Goal: Information Seeking & Learning: Learn about a topic

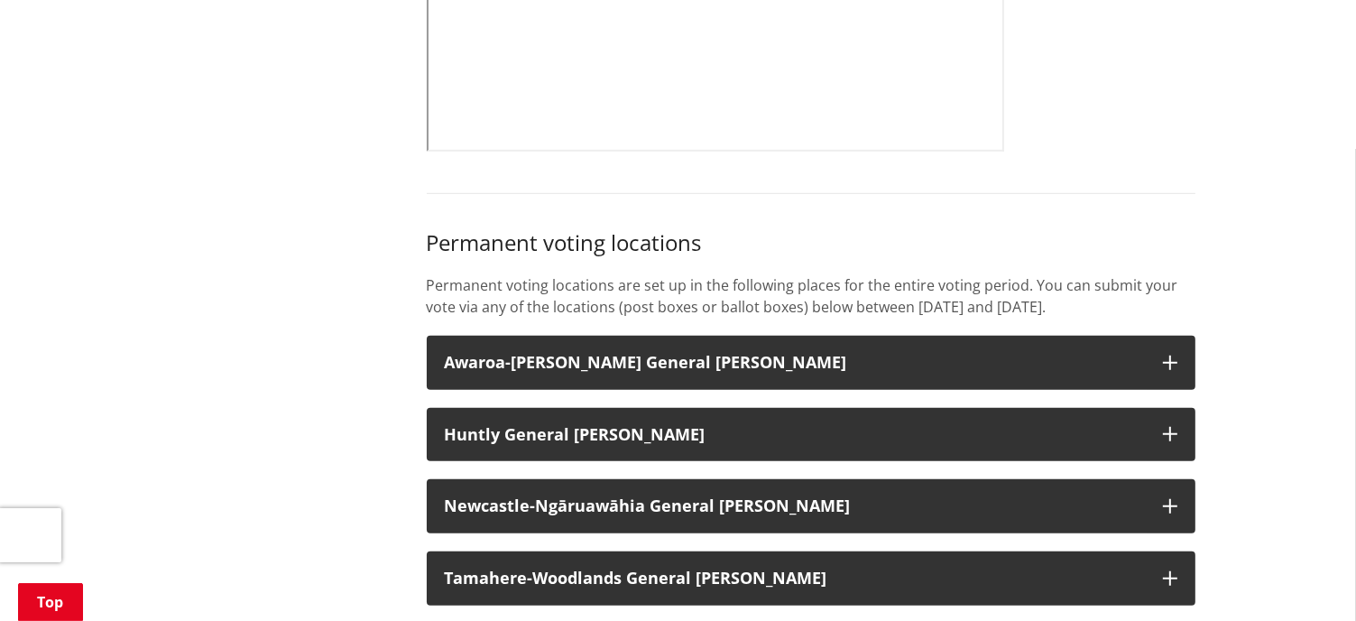
scroll to position [1444, 0]
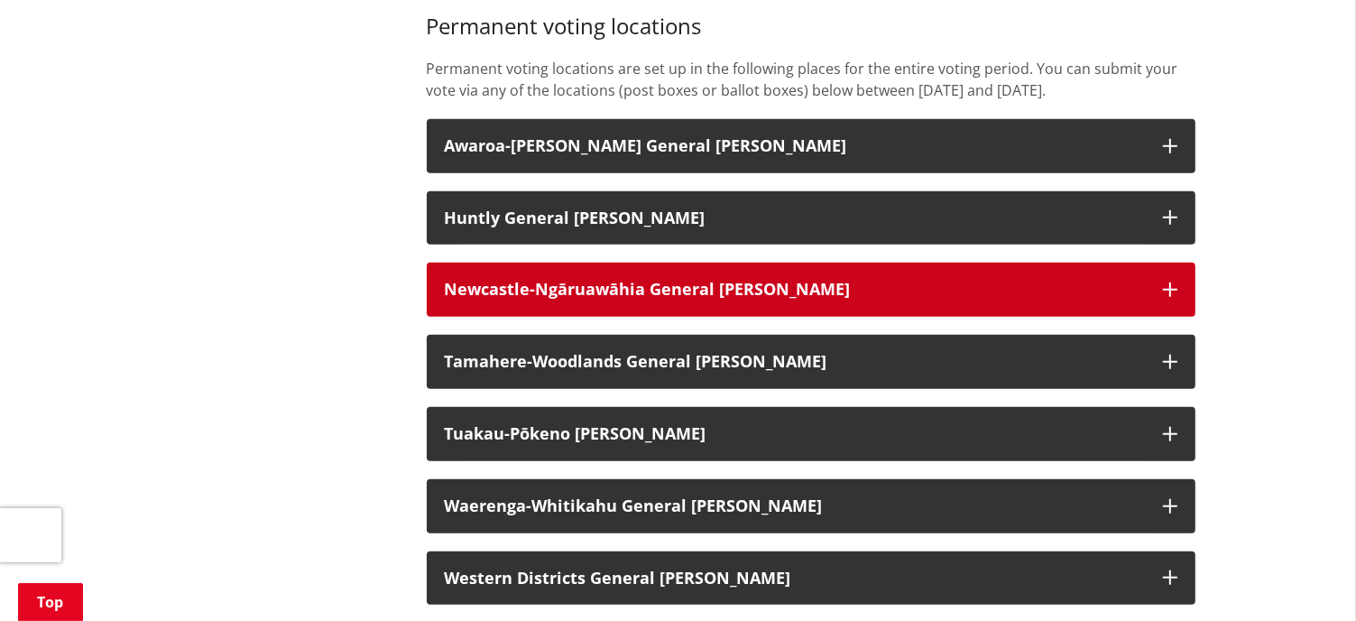
click at [682, 300] on strong "Newcastle-Ngāruawāhia General Ward" at bounding box center [648, 289] width 406 height 22
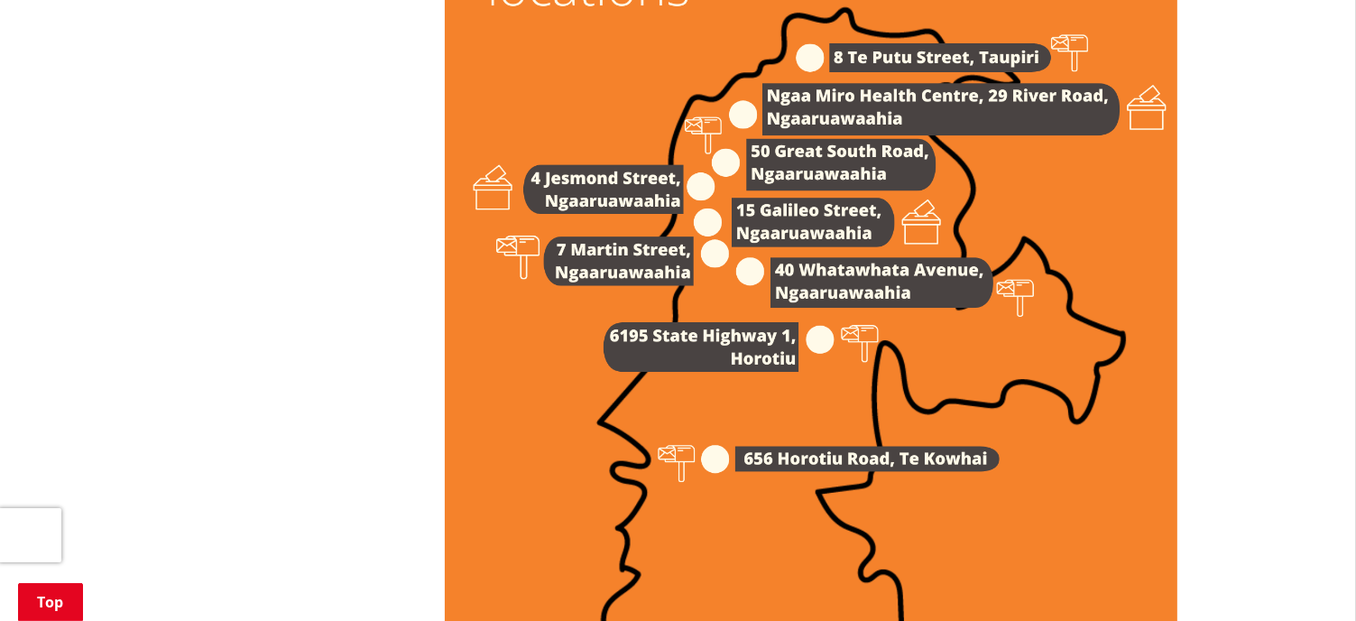
scroll to position [2797, 0]
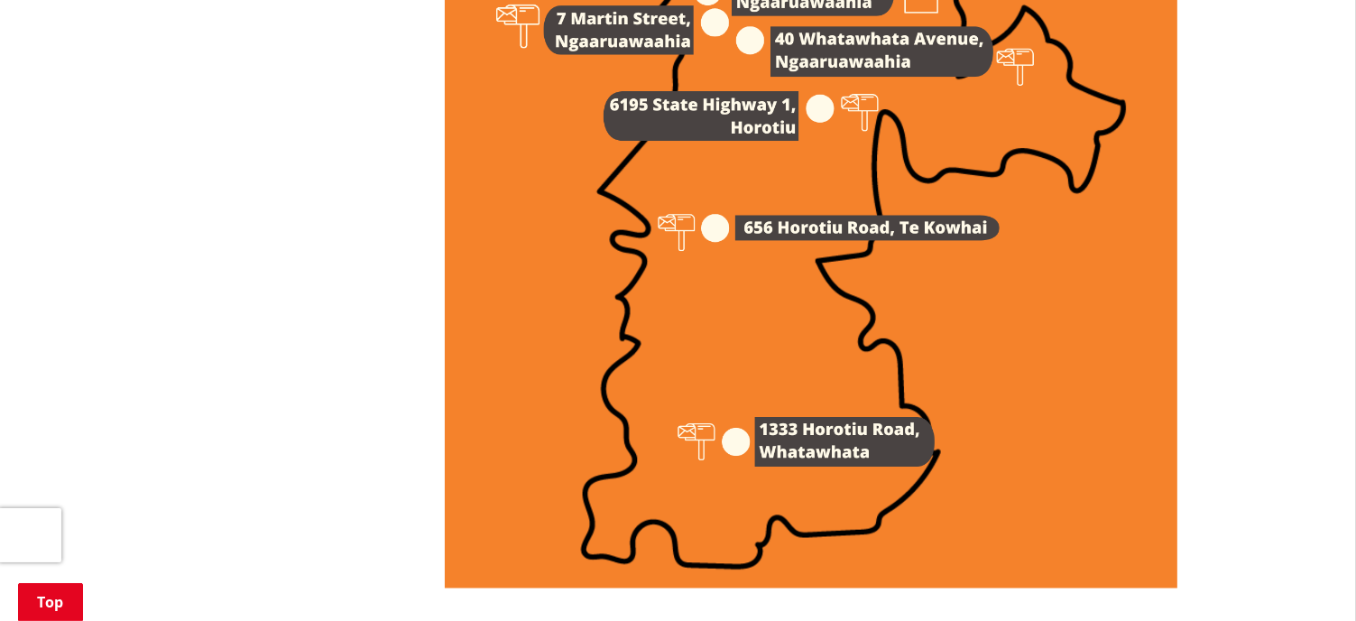
click at [781, 457] on img at bounding box center [811, 70] width 733 height 1037
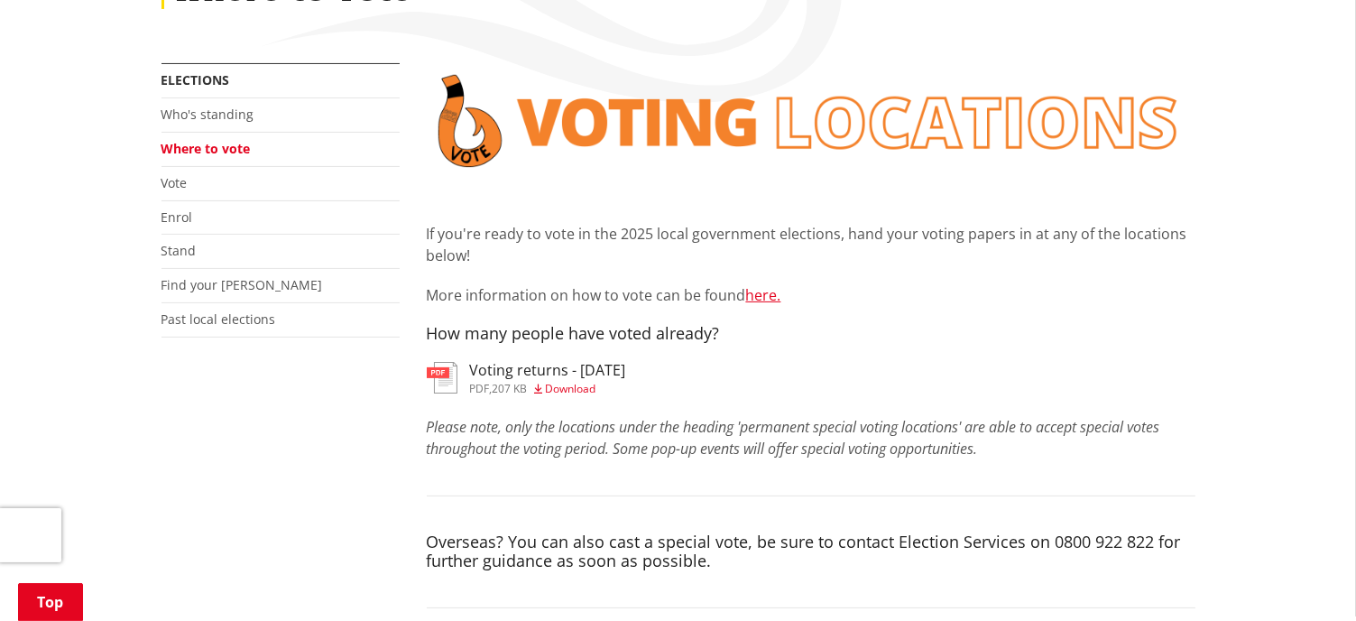
scroll to position [271, 0]
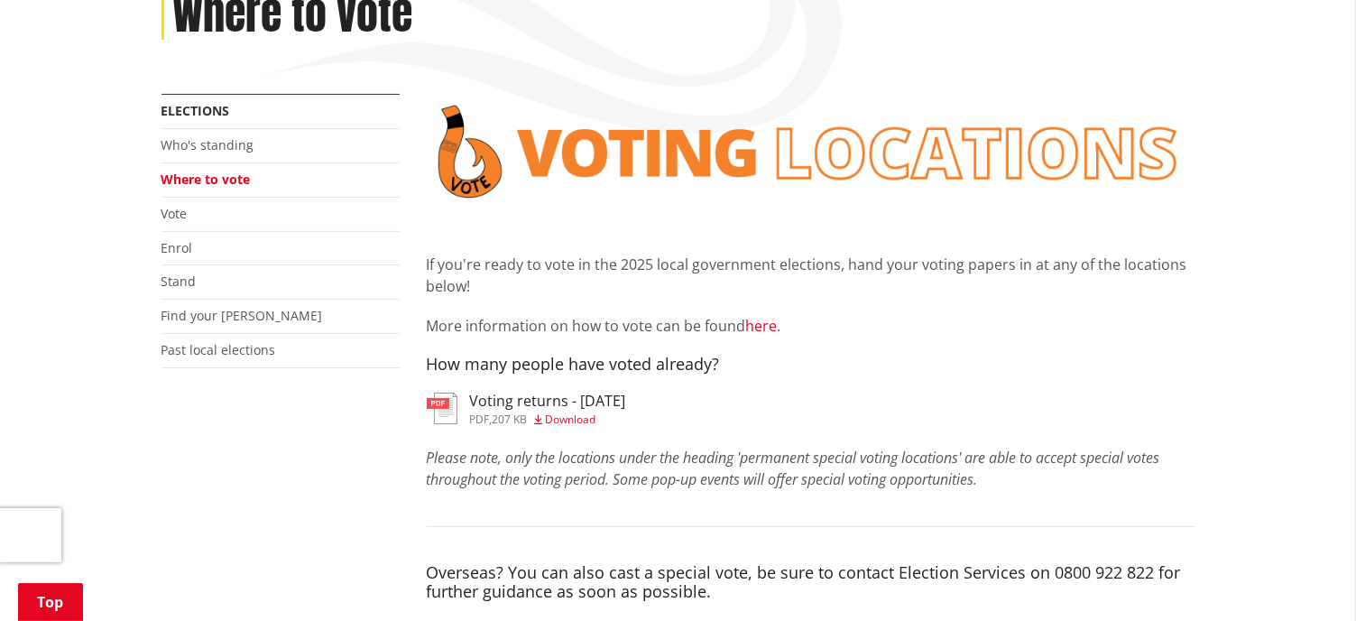
click at [772, 328] on link "here." at bounding box center [763, 326] width 35 height 20
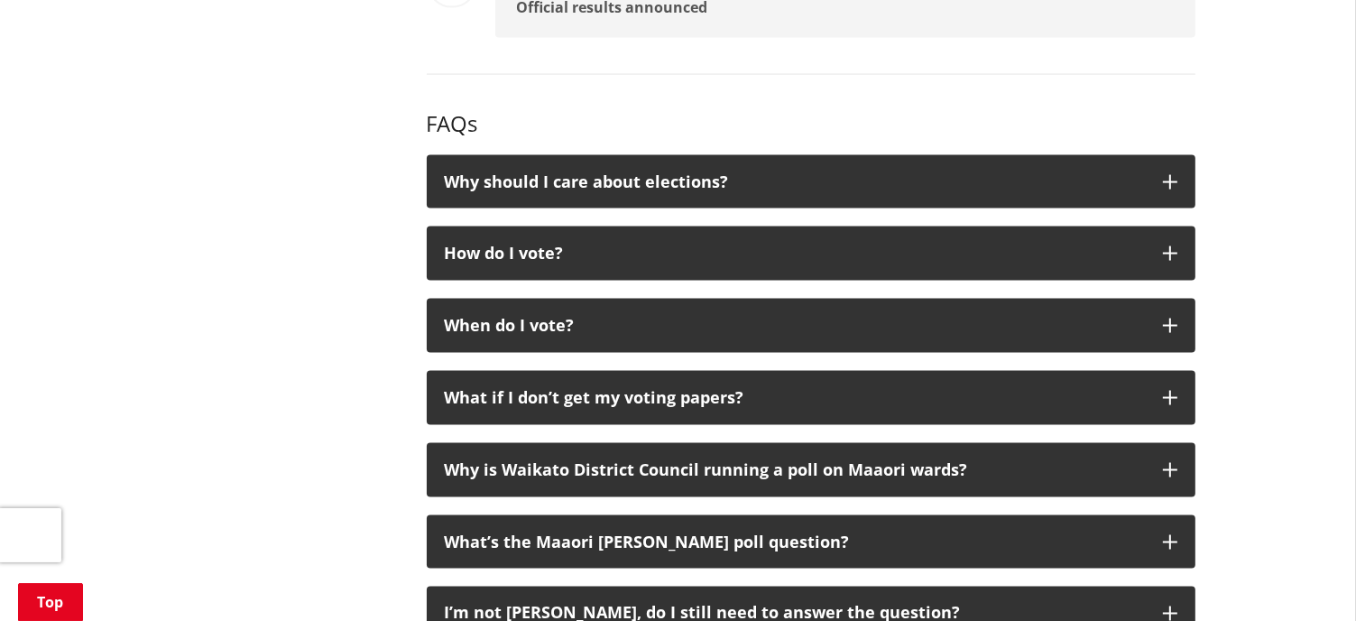
scroll to position [2797, 0]
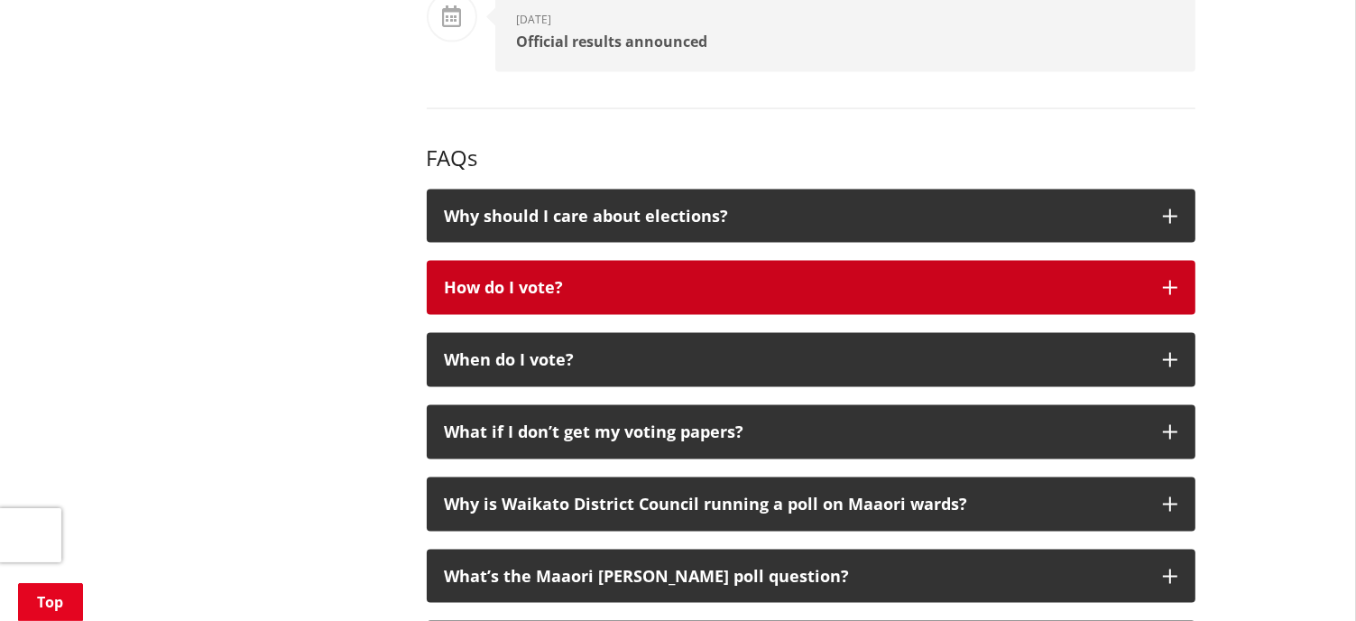
click at [691, 291] on div "How do I vote?" at bounding box center [795, 288] width 700 height 18
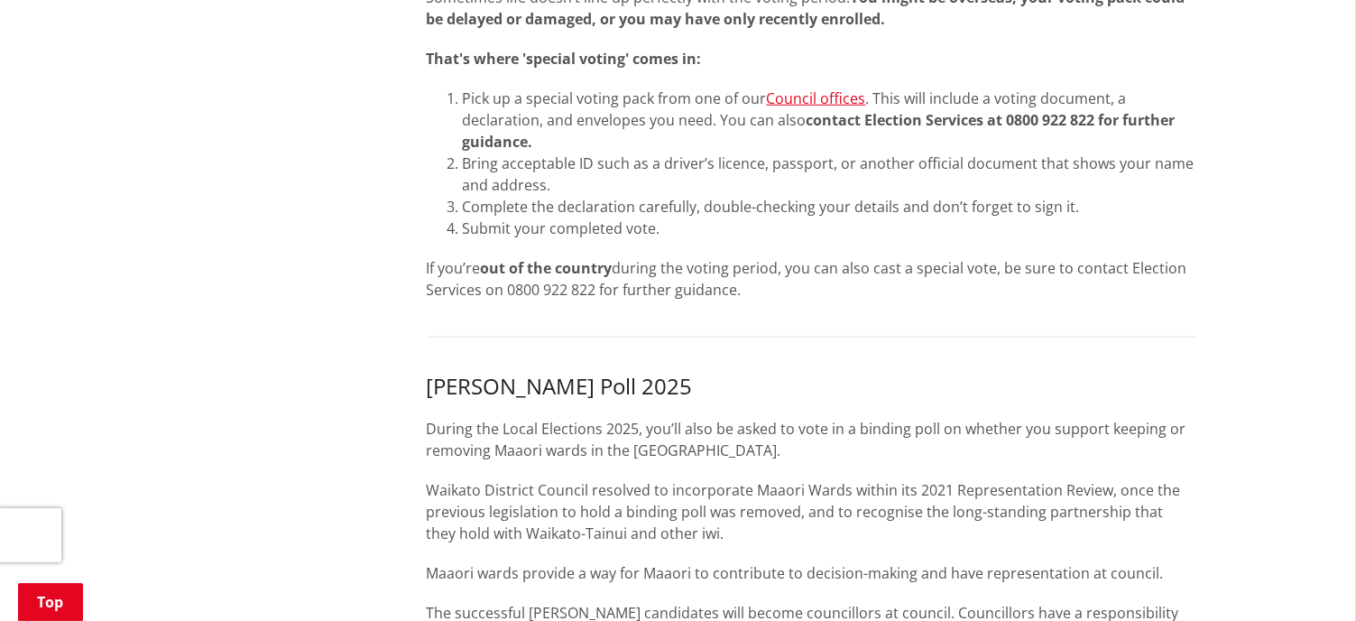
scroll to position [1173, 0]
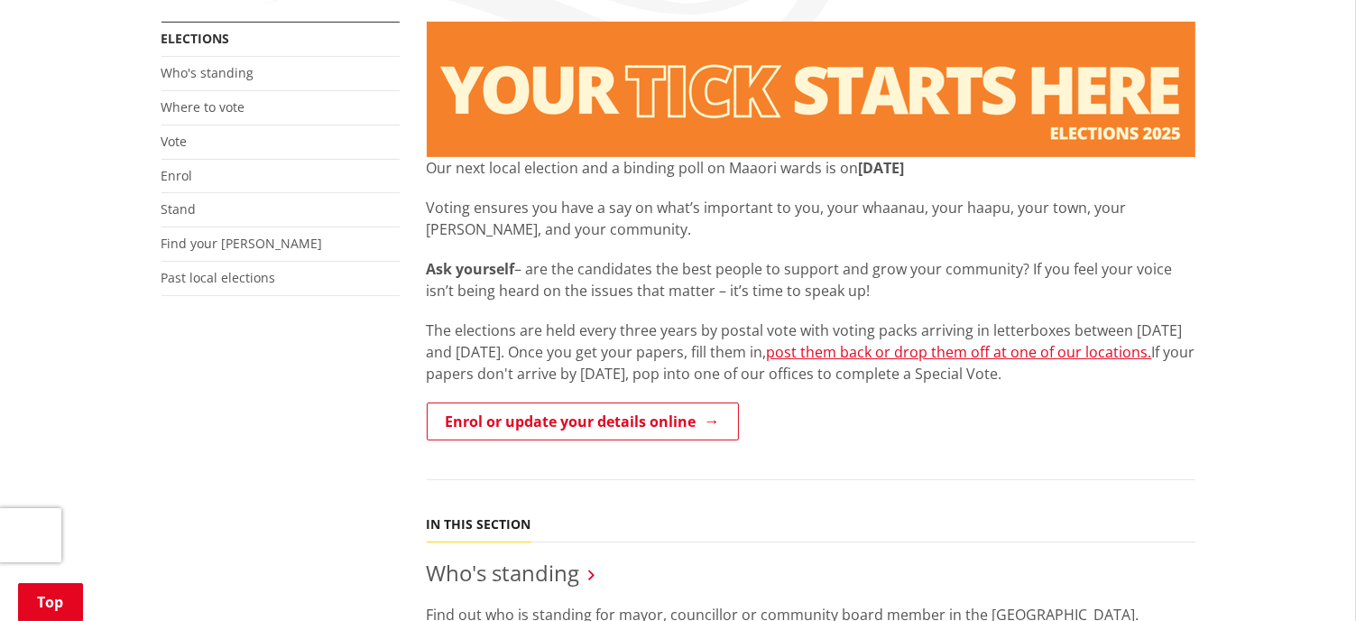
scroll to position [361, 0]
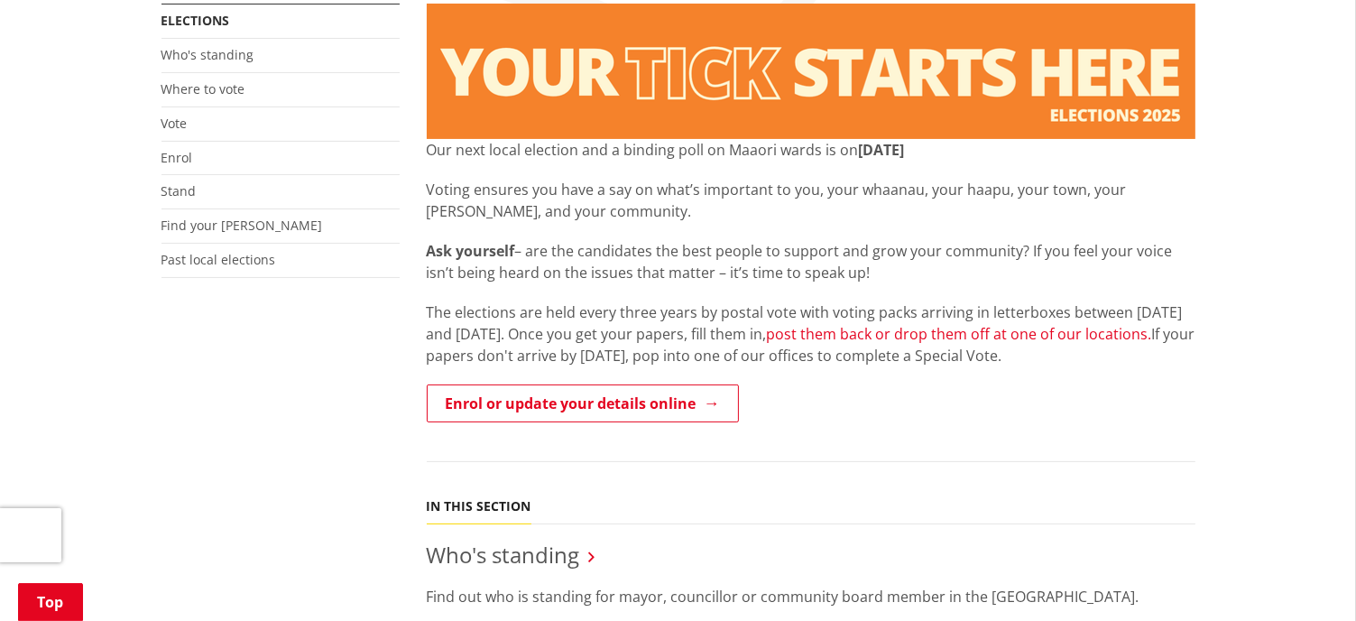
click at [958, 333] on link "post them back or drop them off at one of our locations." at bounding box center [959, 334] width 385 height 20
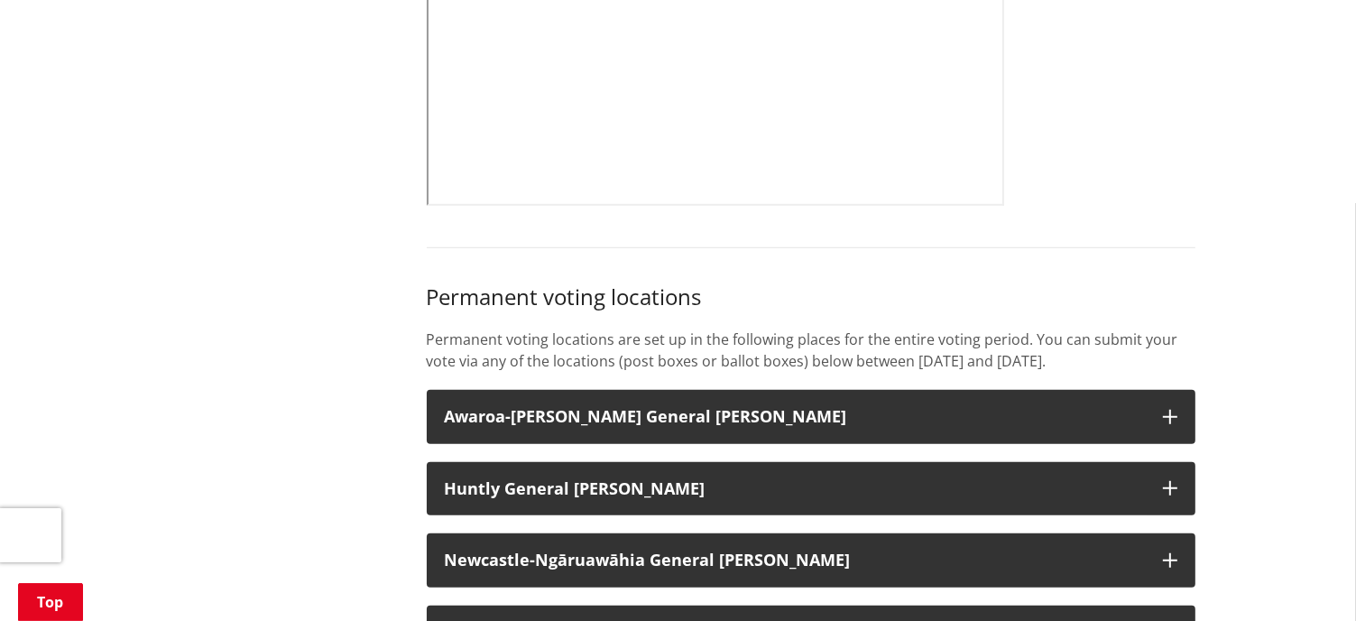
scroll to position [1354, 0]
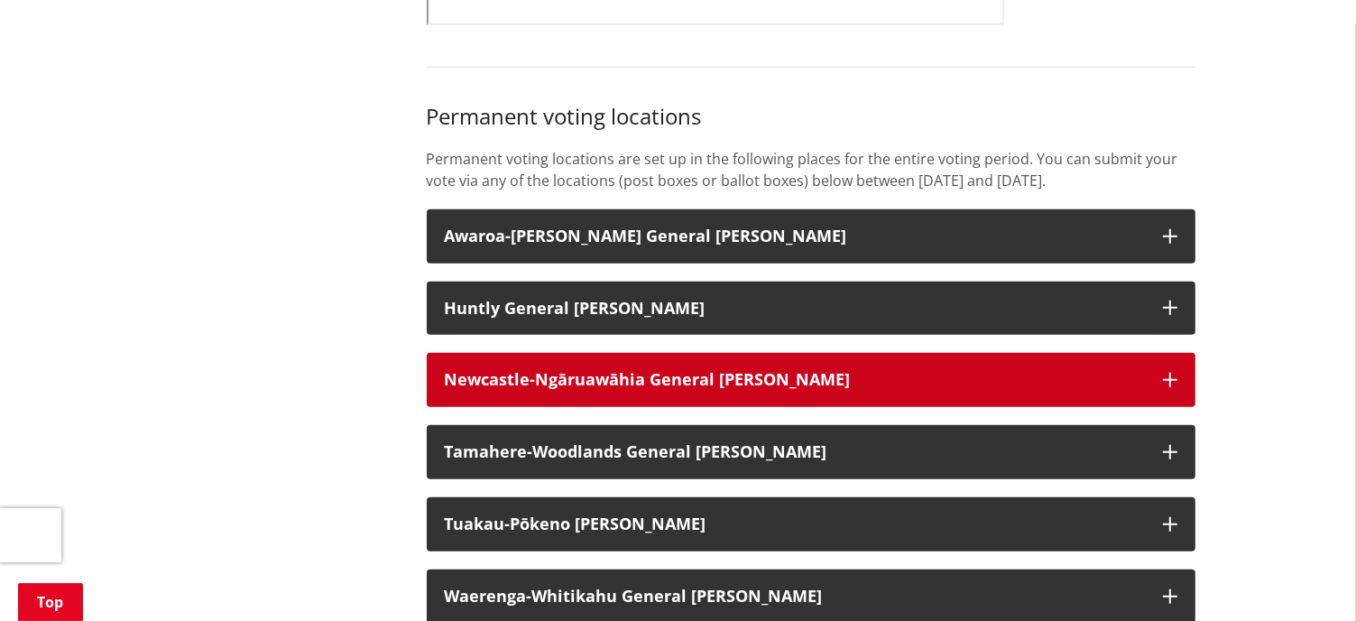
click at [772, 389] on h3 "Newcastle-Ngāruawāhia General Ward" at bounding box center [795, 380] width 700 height 18
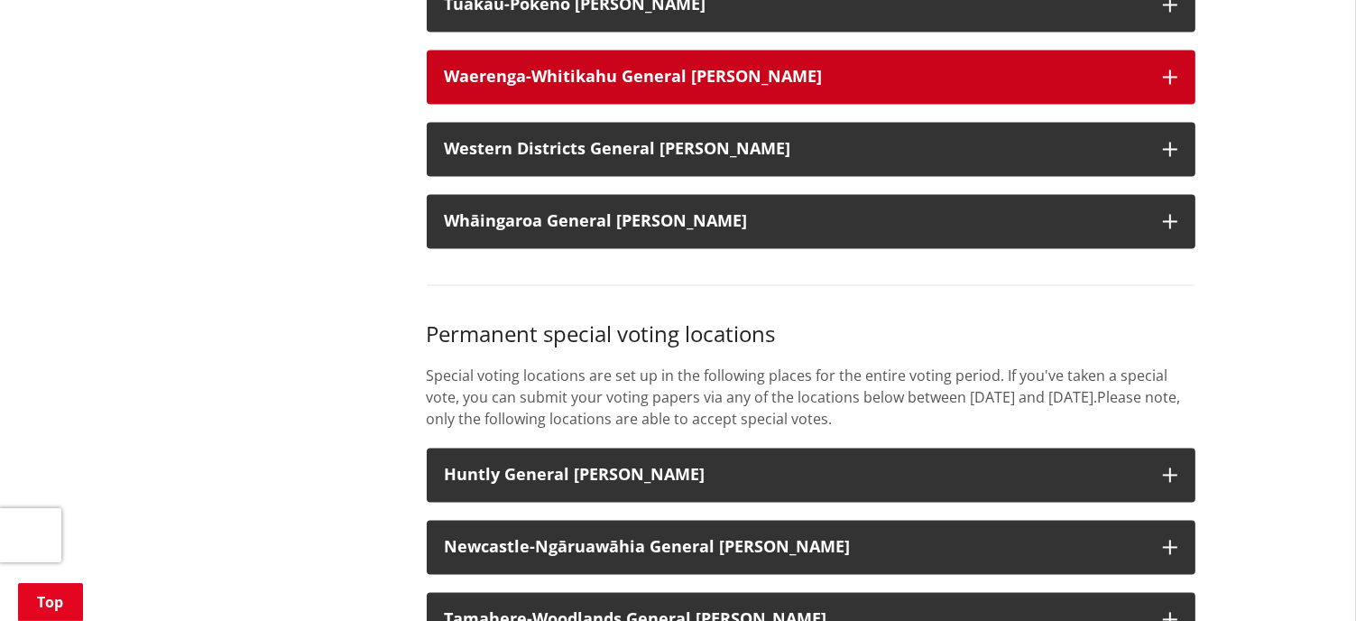
scroll to position [3519, 0]
